Goal: Navigation & Orientation: Find specific page/section

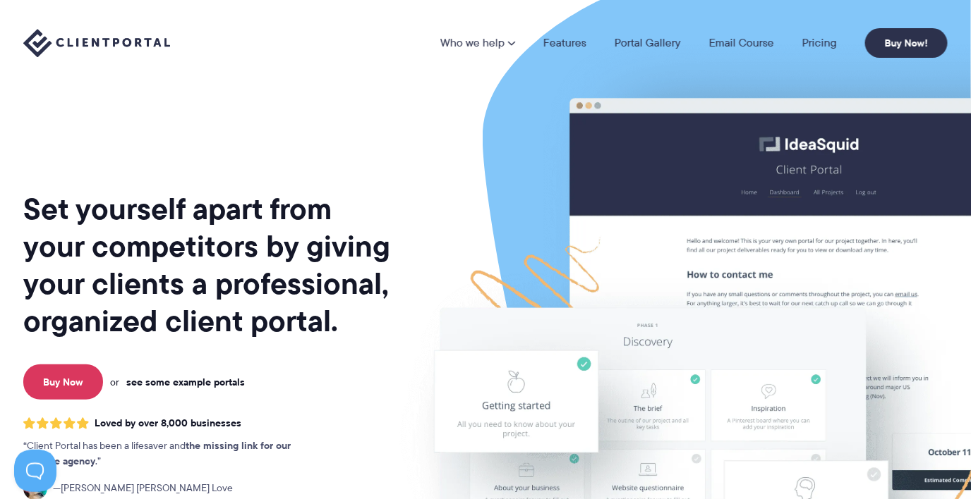
click at [186, 386] on link "see some example portals" at bounding box center [185, 382] width 119 height 13
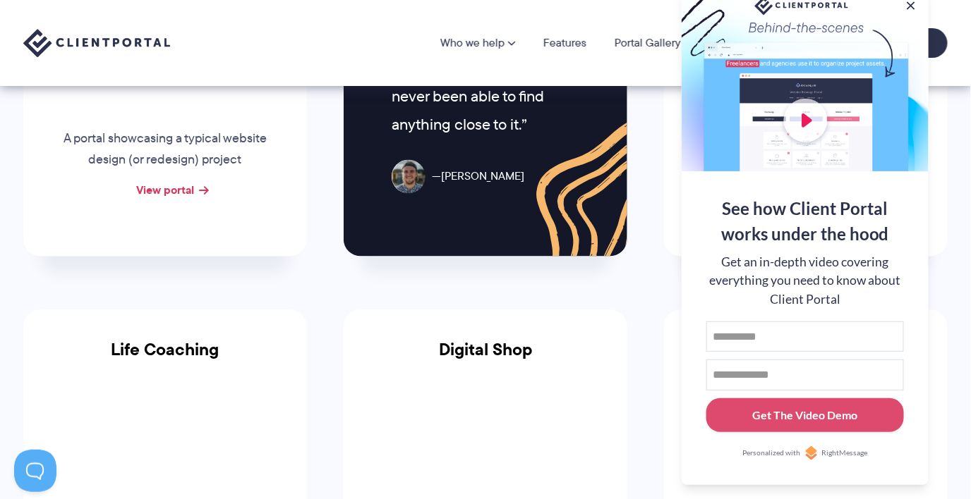
scroll to position [784, 0]
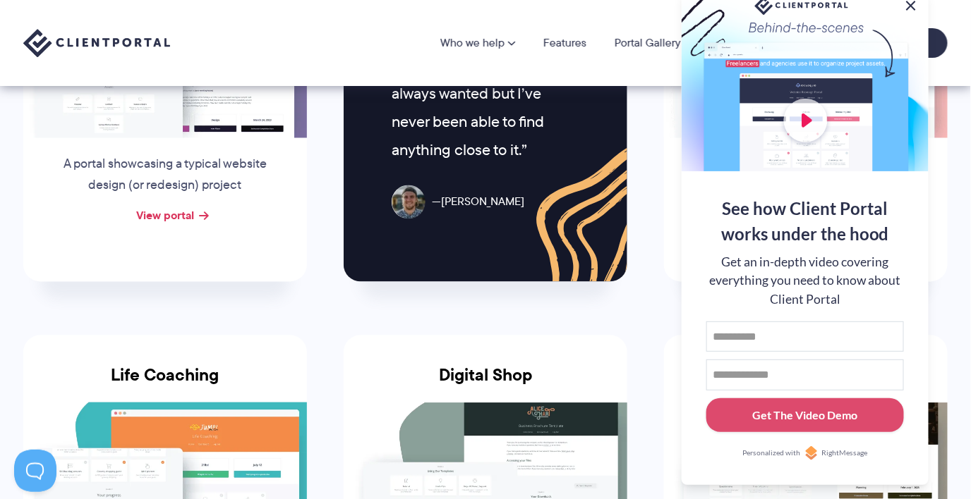
click at [906, 3] on button at bounding box center [910, 5] width 17 height 17
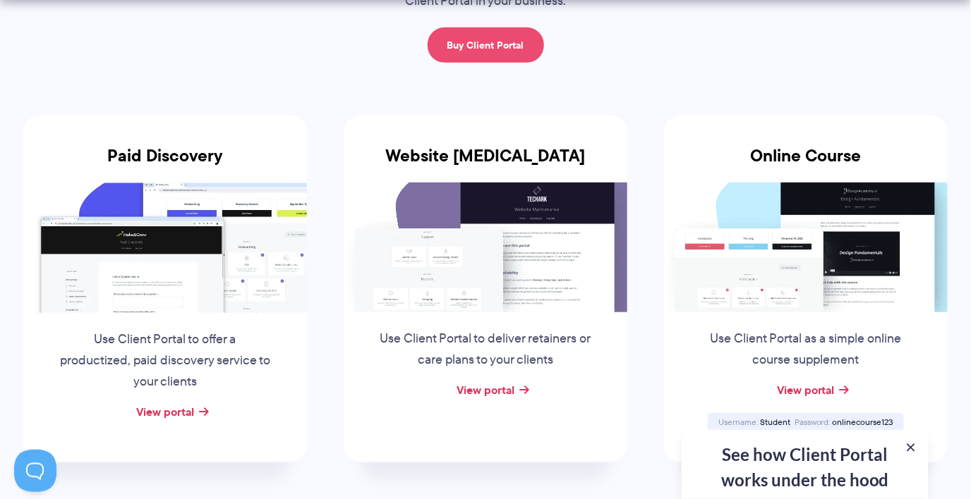
scroll to position [235, 0]
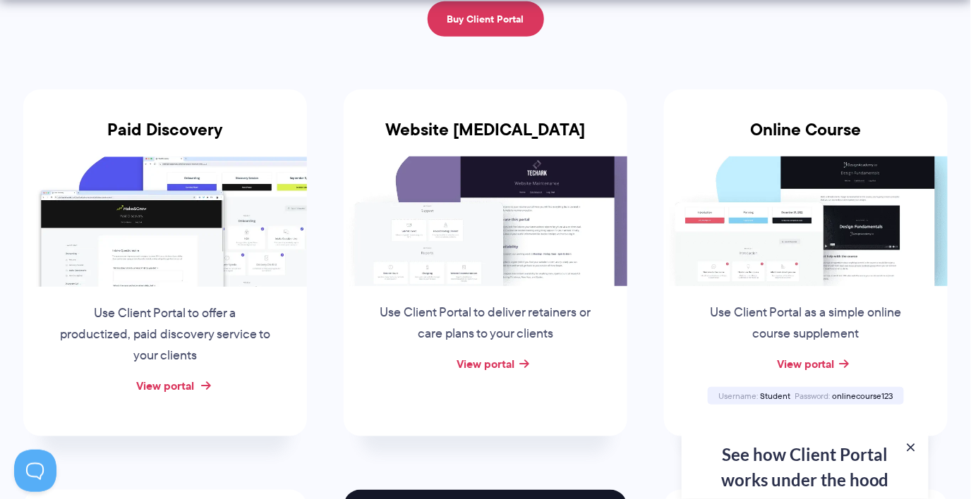
click at [184, 382] on link "View portal" at bounding box center [165, 385] width 58 height 17
click at [494, 361] on link "View portal" at bounding box center [485, 364] width 58 height 17
click at [475, 368] on link "View portal" at bounding box center [485, 364] width 58 height 17
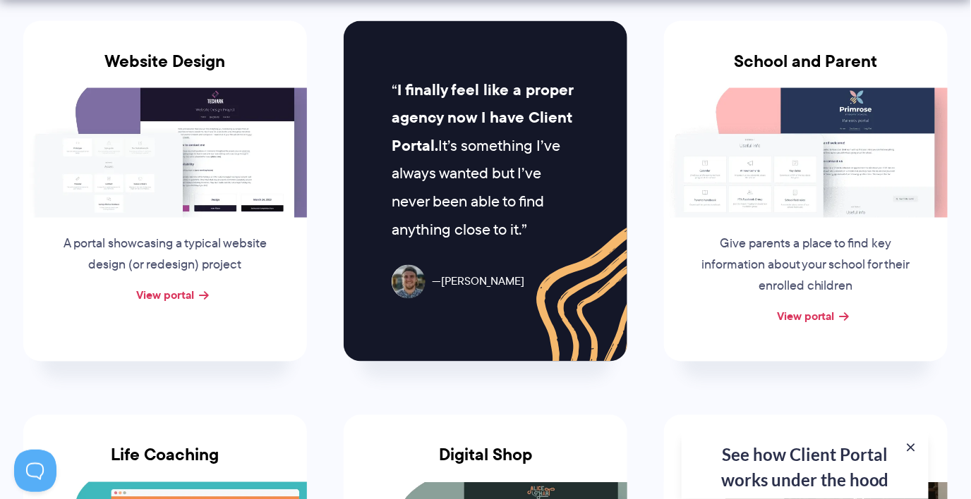
scroll to position [705, 0]
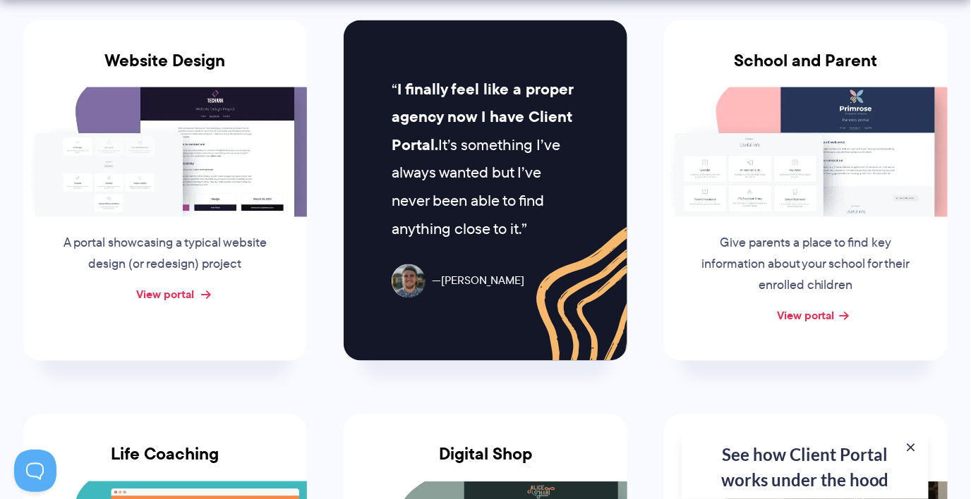
click at [165, 297] on link "View portal" at bounding box center [165, 294] width 58 height 17
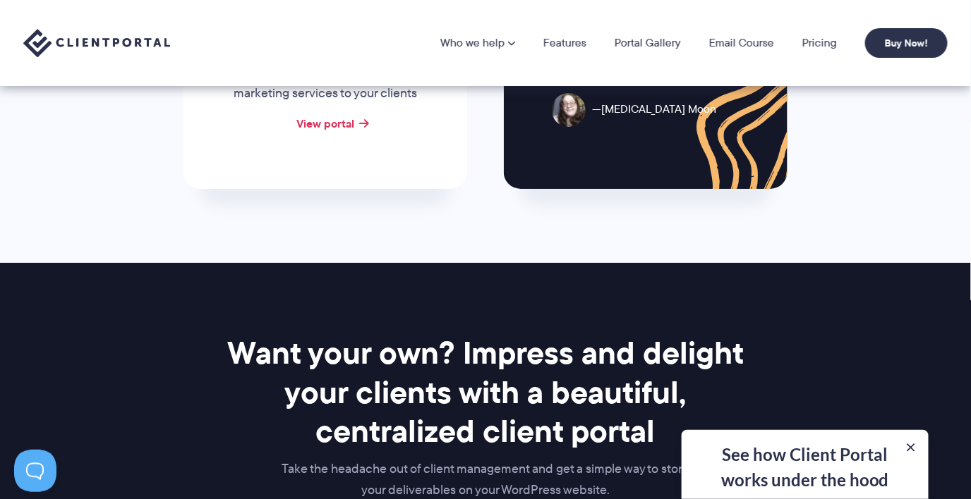
scroll to position [1567, 0]
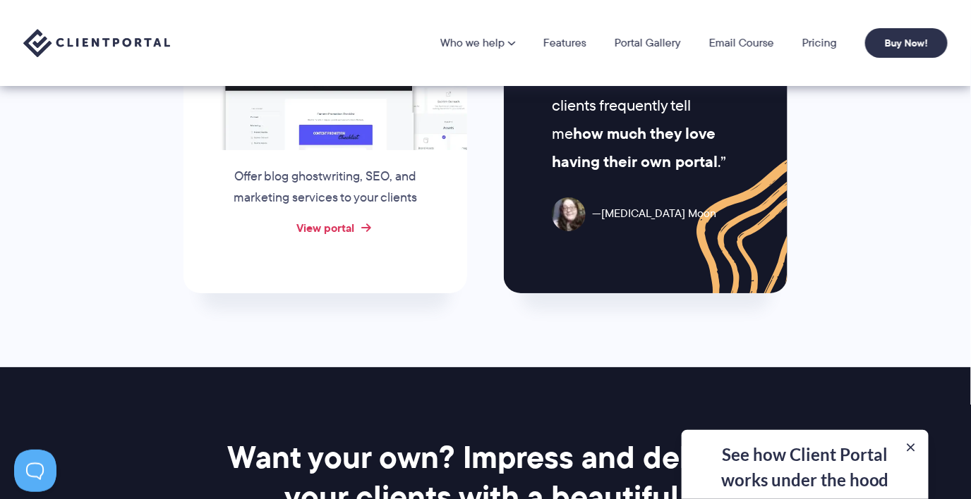
click at [315, 230] on link "View portal" at bounding box center [325, 227] width 58 height 17
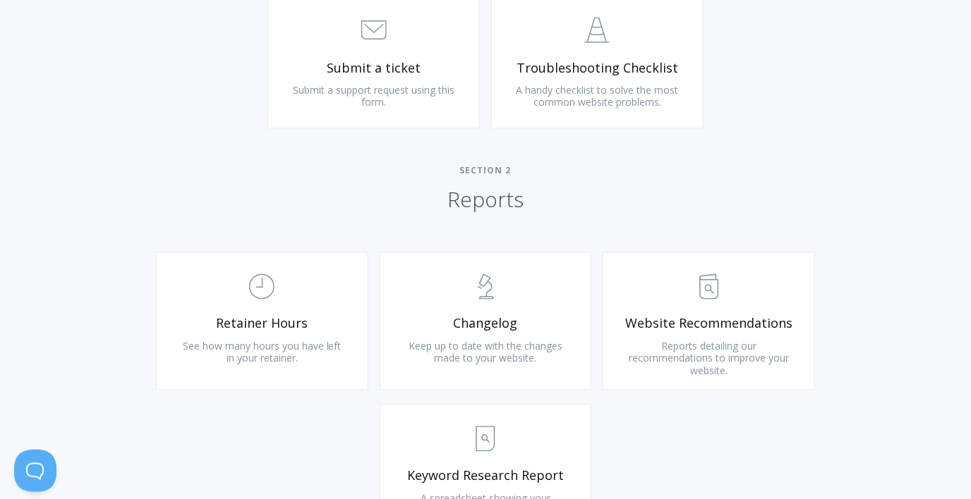
scroll to position [784, 0]
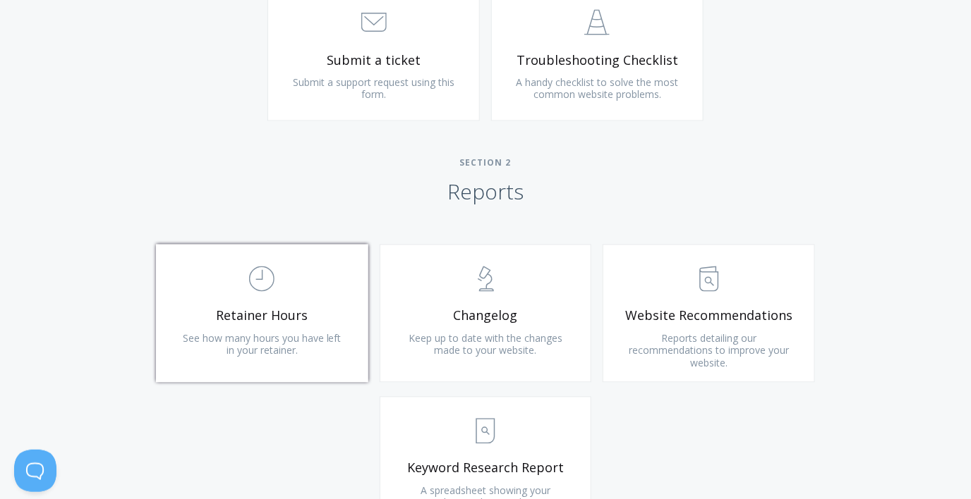
click at [291, 289] on span ".st0{fill:none;stroke:#000000;stroke-width:2;stroke-miterlimit:10;} Untitled-18" at bounding box center [262, 279] width 169 height 43
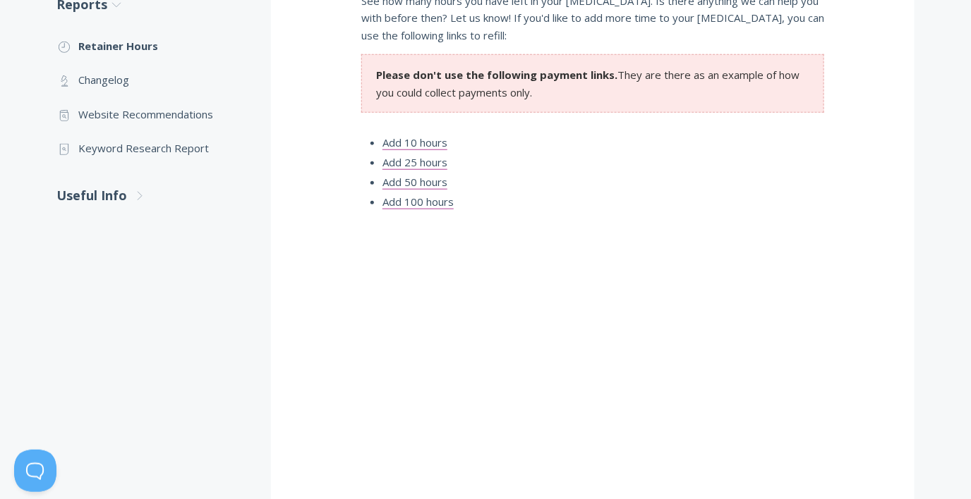
scroll to position [391, 0]
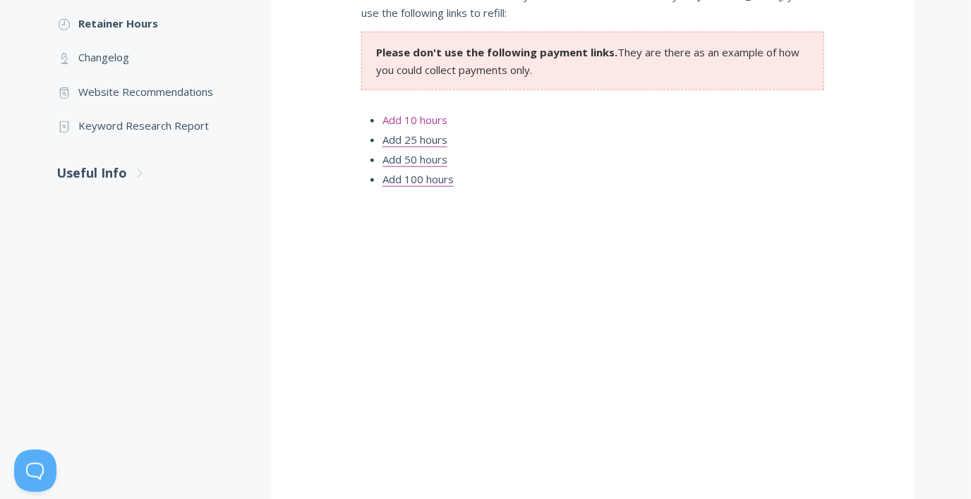
click at [418, 123] on link "Add 10 hours" at bounding box center [414, 120] width 65 height 15
click at [409, 178] on link "Add 100 hours" at bounding box center [417, 179] width 71 height 15
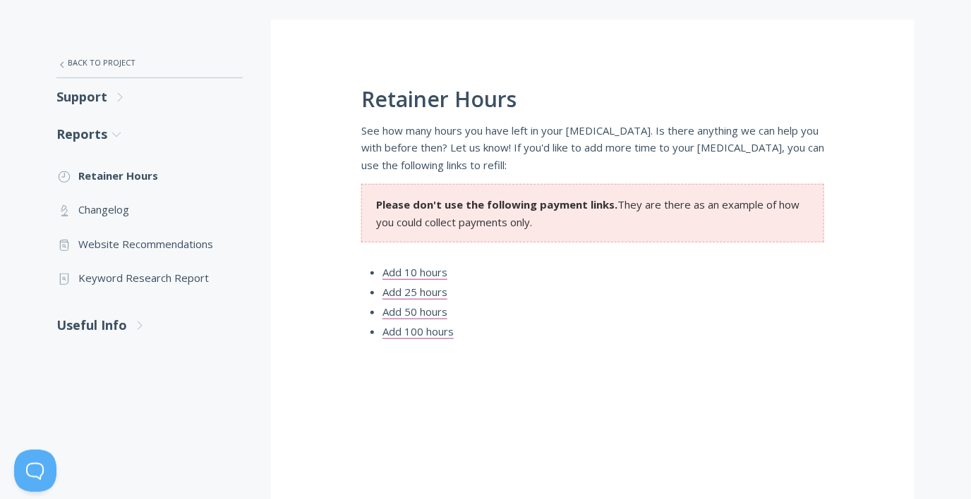
scroll to position [235, 0]
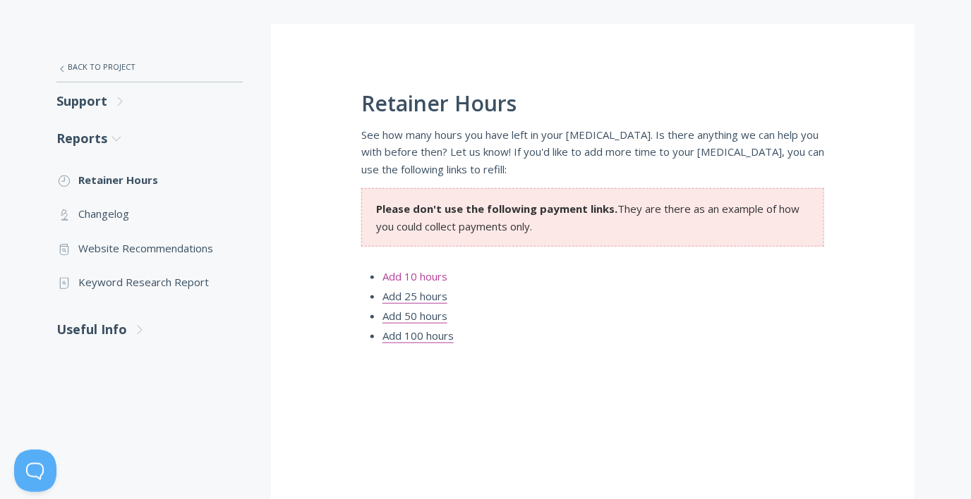
click at [430, 279] on link "Add 10 hours" at bounding box center [414, 276] width 65 height 15
click at [104, 220] on link ".st0{fill:none;stroke:#000000;stroke-width:2;stroke-miterlimit:10;} Untitled-25…" at bounding box center [149, 214] width 186 height 34
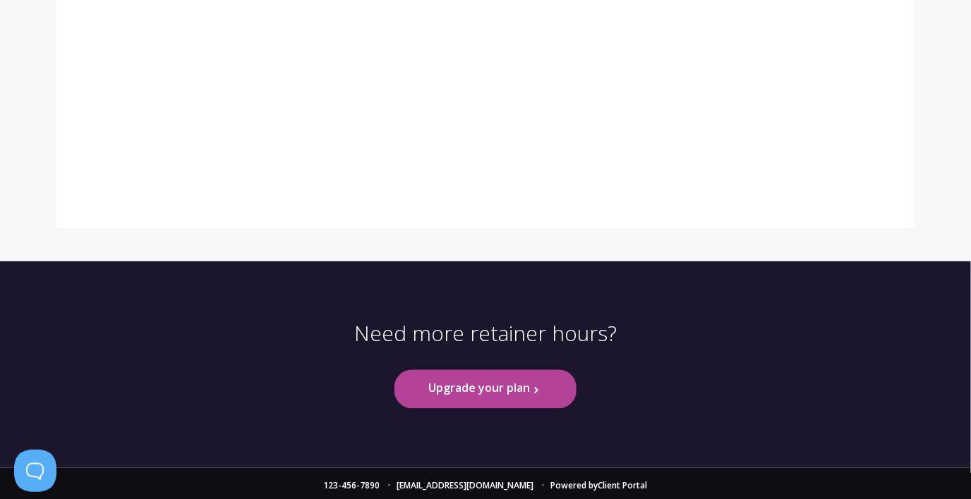
scroll to position [607, 0]
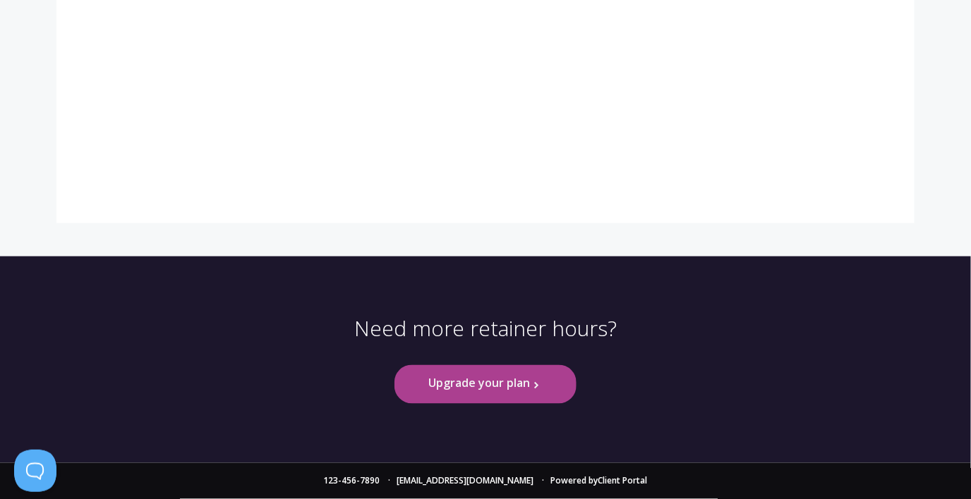
click at [492, 391] on link "Upgrade your plan .st0{fill:none;stroke:#000000;stroke-width:2;stroke-miterlimi…" at bounding box center [485, 384] width 182 height 39
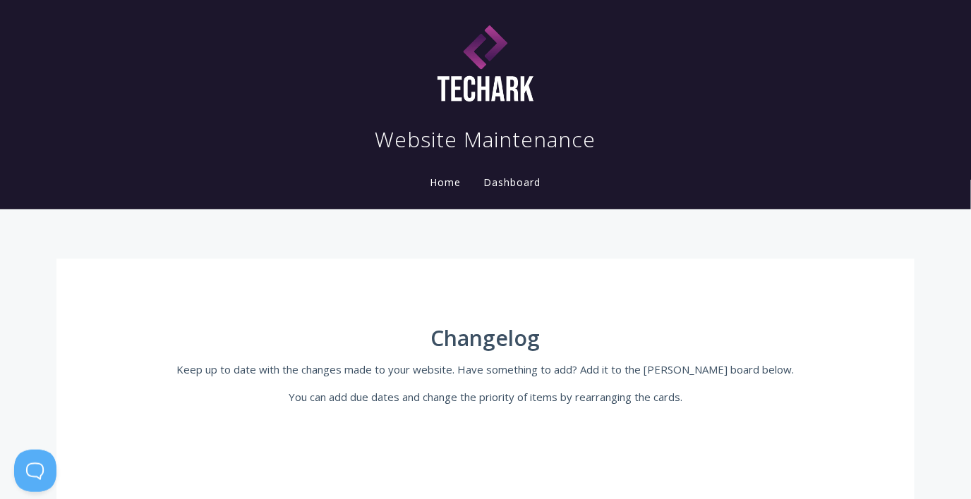
click at [446, 178] on link "Home" at bounding box center [445, 182] width 37 height 13
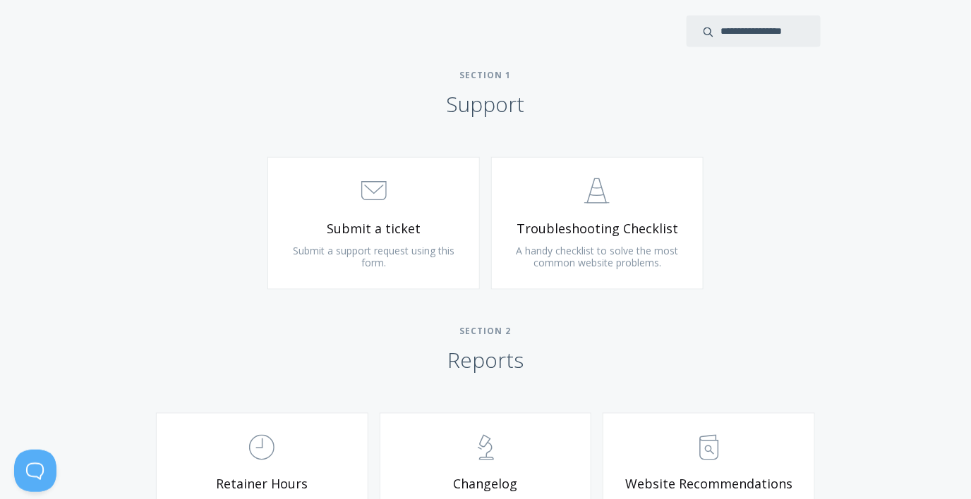
scroll to position [626, 0]
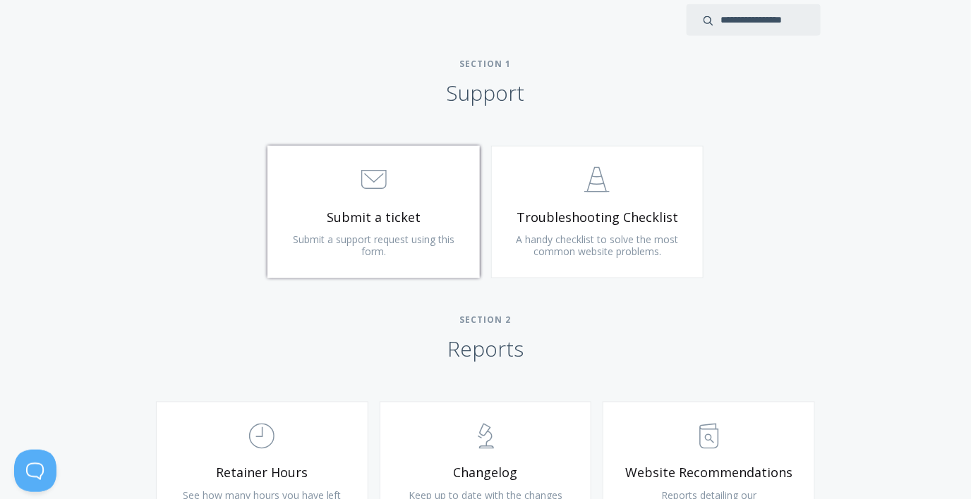
click at [372, 205] on link ".st0{fill:none;stroke:#000000;stroke-width:2;stroke-miterlimit:10;} 3. Communic…" at bounding box center [373, 212] width 212 height 133
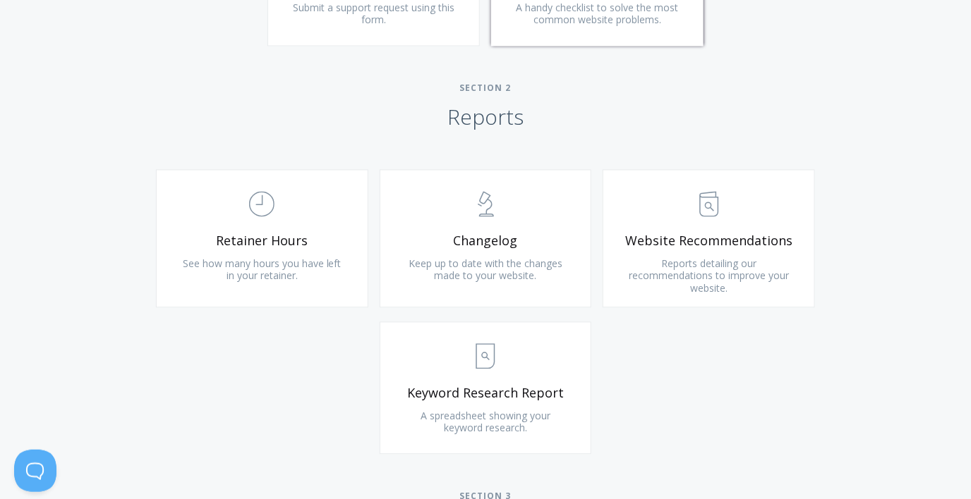
scroll to position [862, 0]
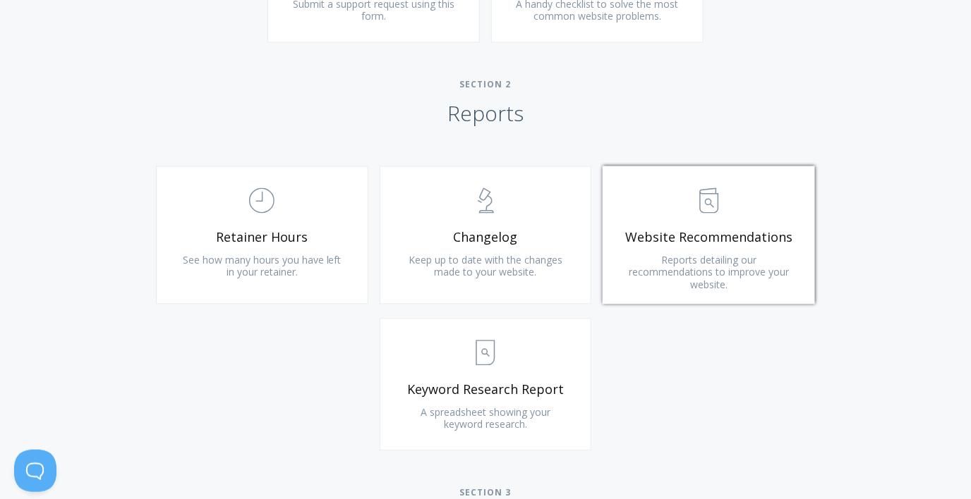
click at [700, 247] on link ".st0{fill:none;stroke:#000000;stroke-width:2;stroke-miterlimit:10;} Untitled-13…" at bounding box center [708, 235] width 212 height 138
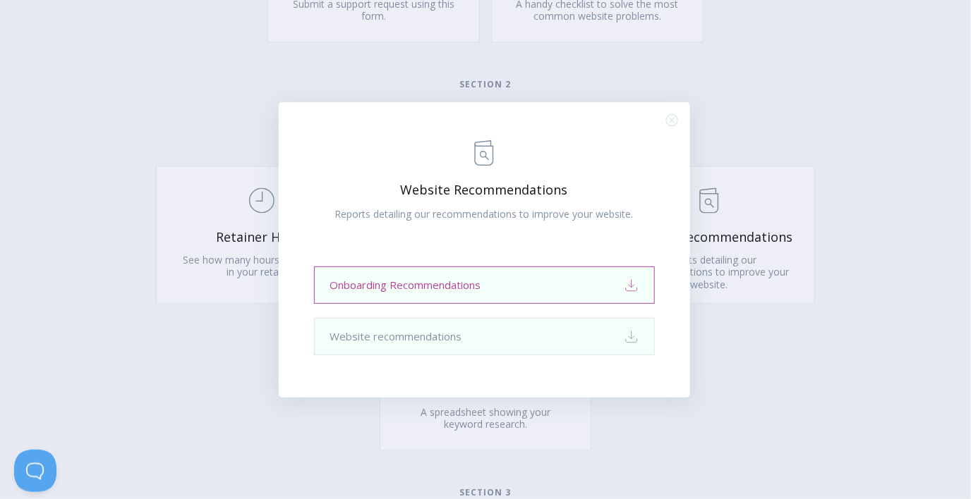
click at [513, 289] on link "Onboarding Recommendations Download" at bounding box center [484, 285] width 341 height 37
click at [424, 61] on div ".st0{fill:none;stroke:#000000;stroke-width:2;stroke-miterlimit:10;} Untitled-13…" at bounding box center [485, 249] width 971 height 499
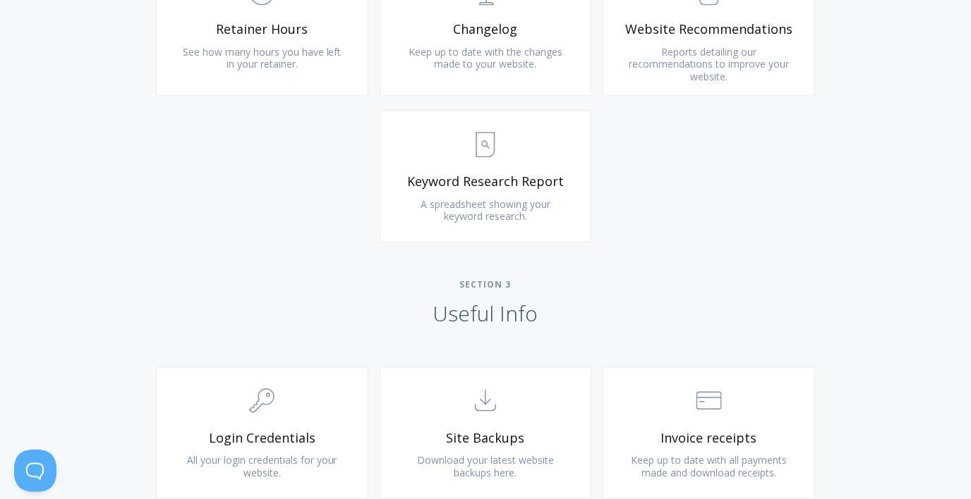
scroll to position [1097, 0]
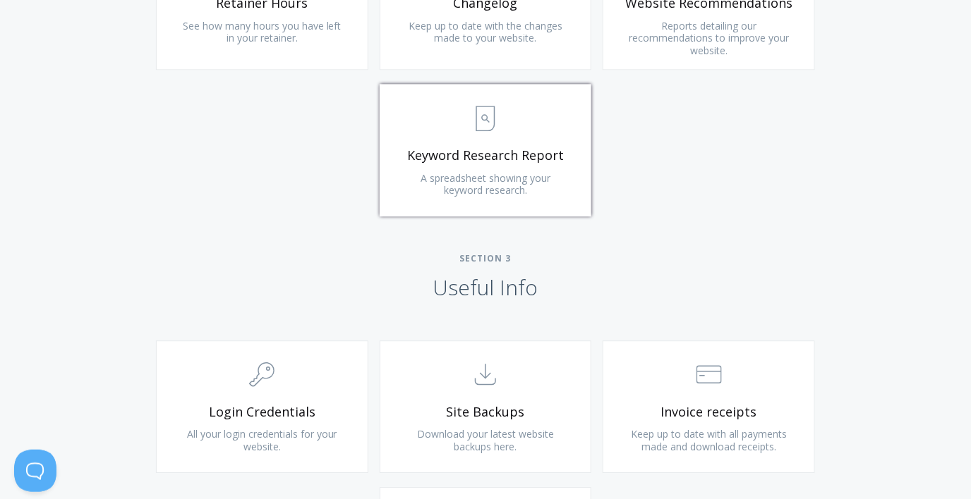
click at [498, 171] on span "A spreadsheet showing your keyword research." at bounding box center [485, 184] width 130 height 26
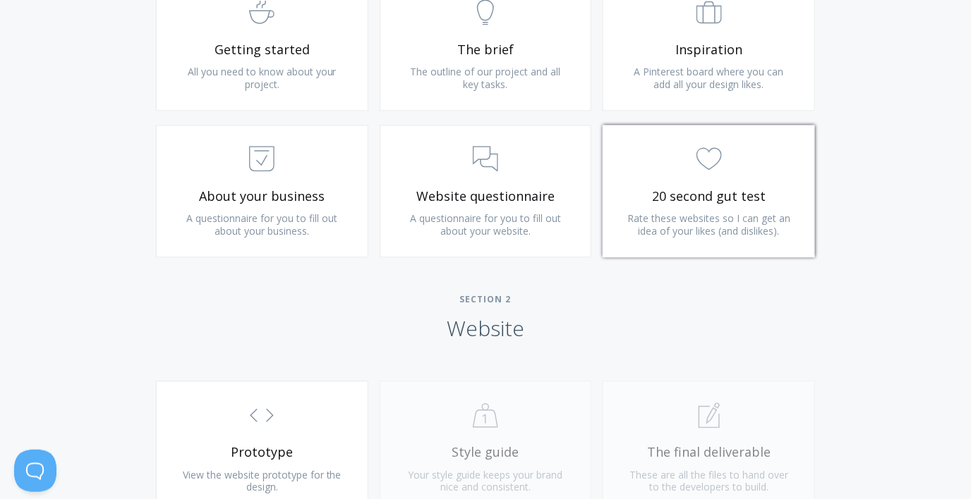
scroll to position [940, 0]
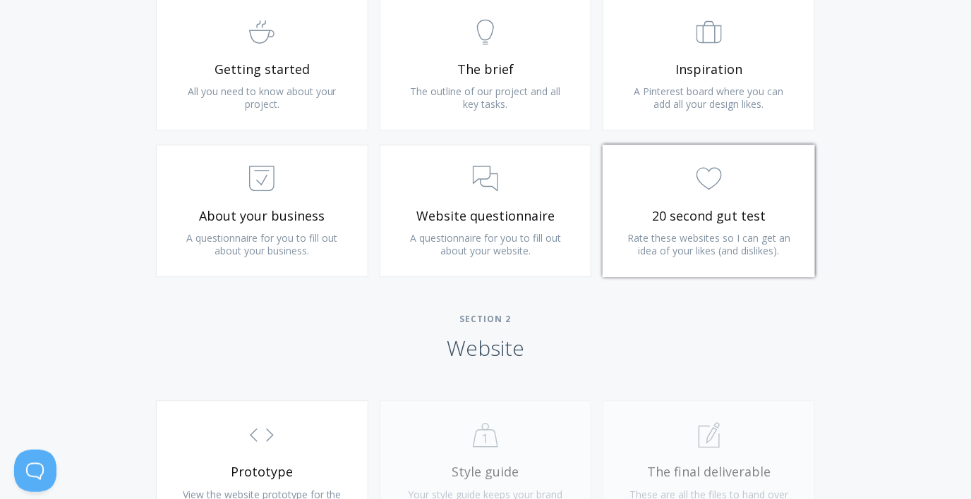
click at [696, 194] on span ".cls-1{fill:none;stroke:#000;stroke-miterlimit:10;stroke-width:2px;} 1. General" at bounding box center [708, 179] width 169 height 43
